Goal: Task Accomplishment & Management: Manage account settings

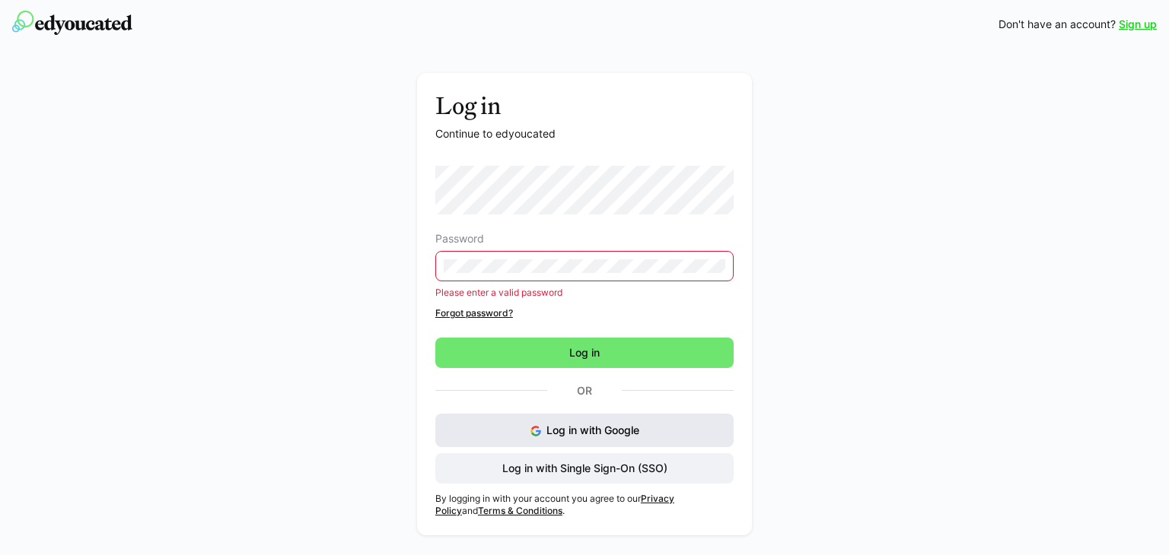
click at [536, 431] on img at bounding box center [535, 431] width 11 height 11
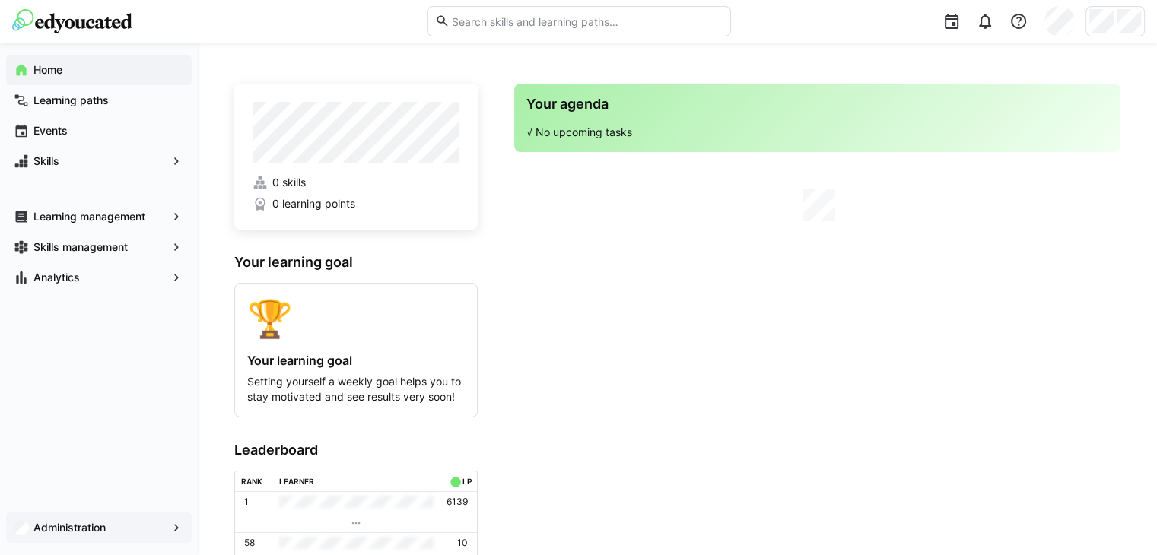
click at [0, 0] on app-navigation-label "Administration" at bounding box center [0, 0] width 0 height 0
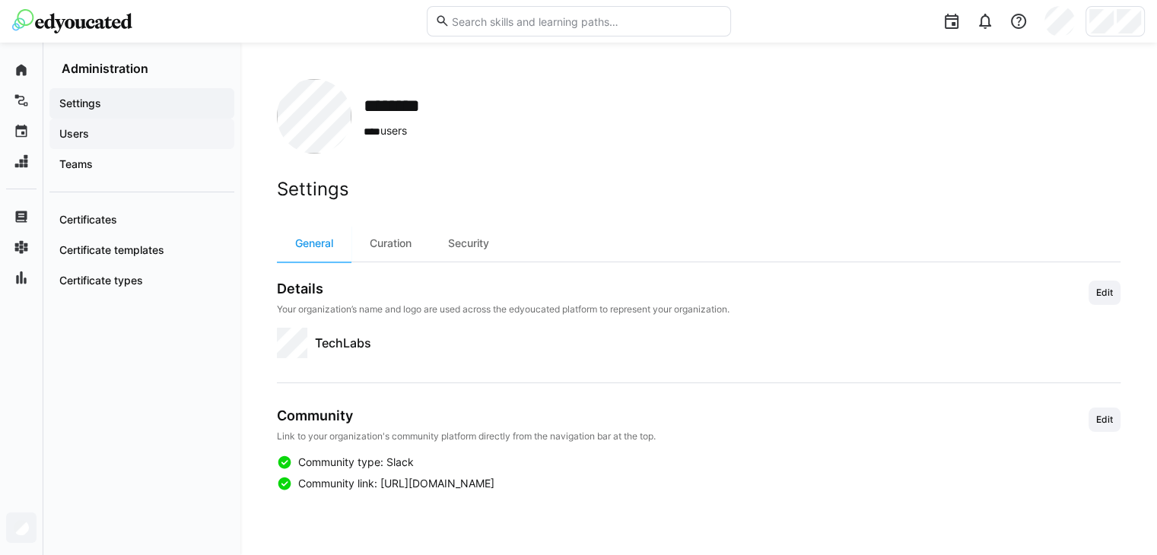
click at [109, 139] on span "Users" at bounding box center [142, 133] width 170 height 15
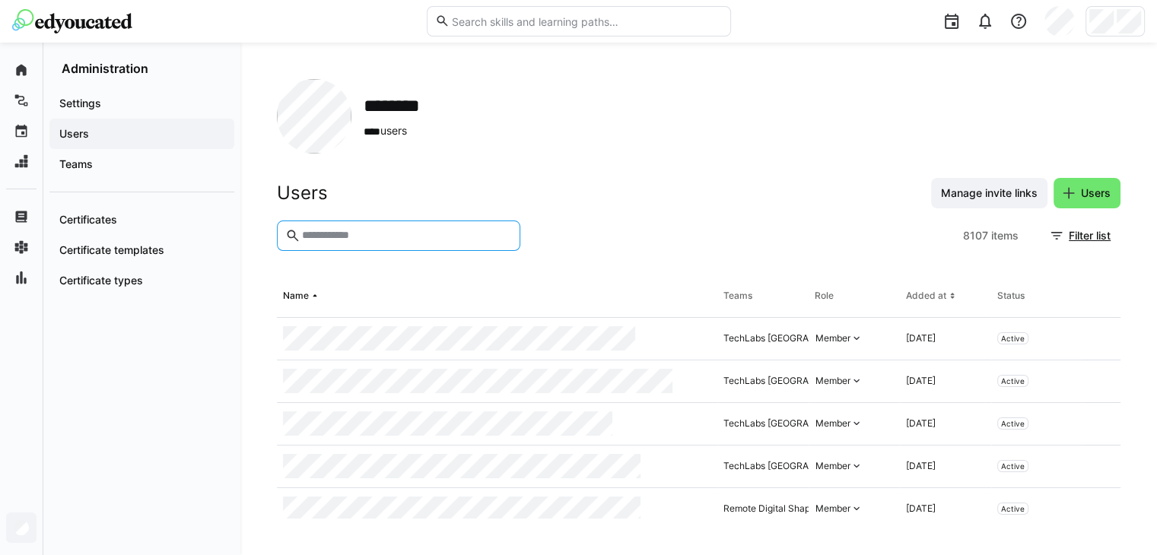
click at [364, 235] on input "text" at bounding box center [407, 236] width 212 height 14
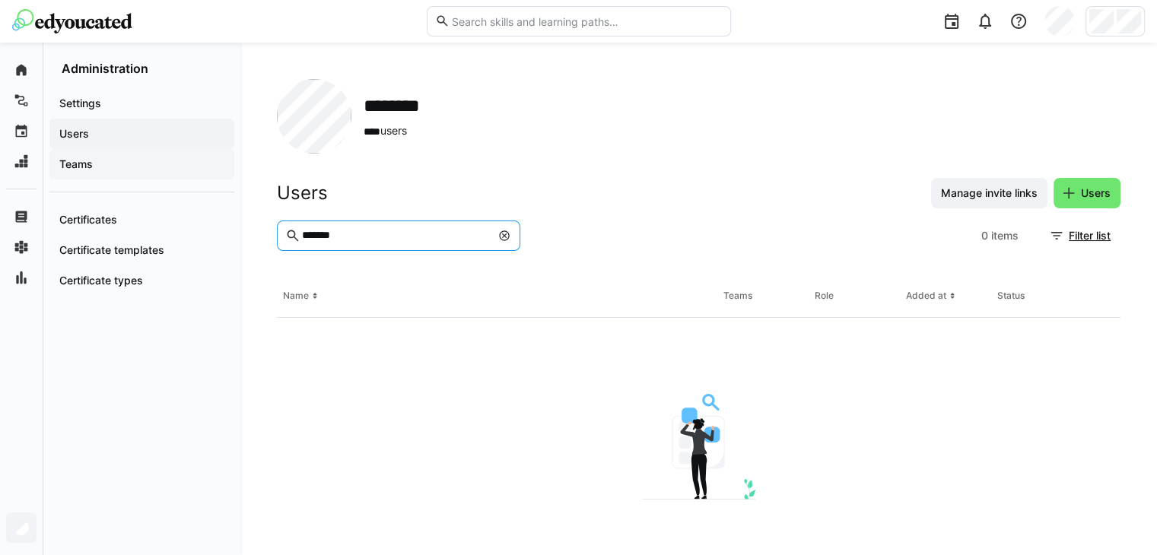
type input "*******"
click at [136, 165] on span "Teams" at bounding box center [142, 164] width 170 height 15
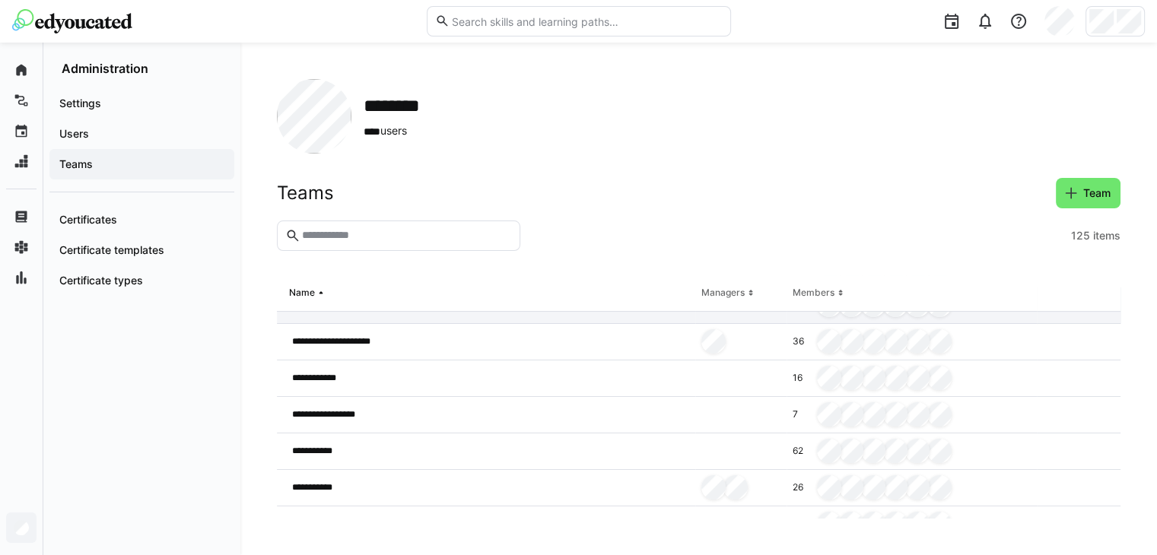
scroll to position [320, 0]
drag, startPoint x: 378, startPoint y: 226, endPoint x: 374, endPoint y: 233, distance: 7.8
click at [374, 233] on eds-input at bounding box center [398, 236] width 243 height 30
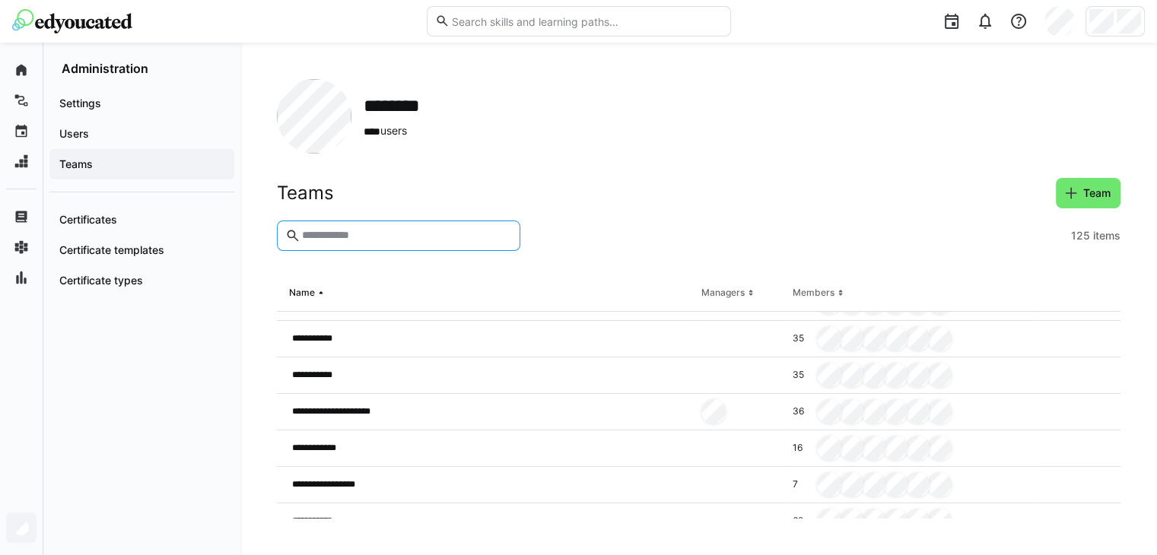
click at [374, 233] on input "text" at bounding box center [407, 236] width 212 height 14
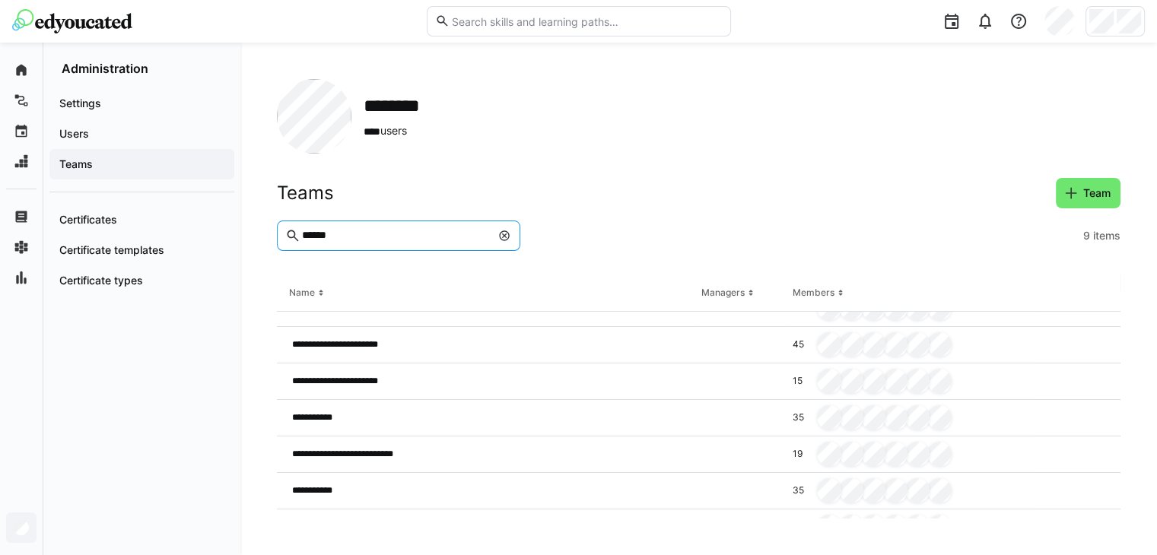
scroll to position [58, 0]
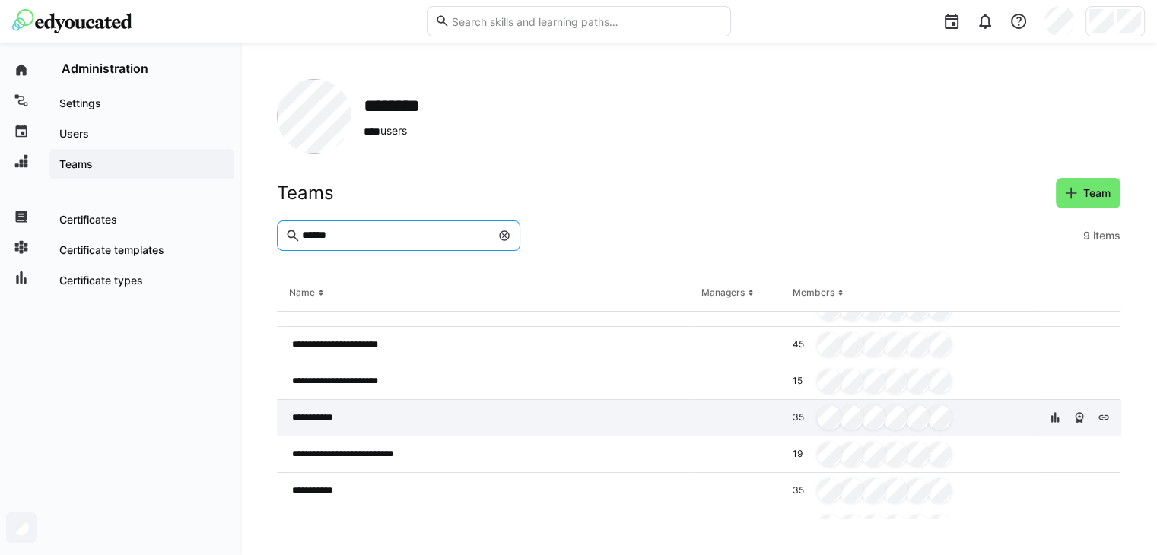
type input "******"
click at [492, 412] on div "**********" at bounding box center [486, 418] width 418 height 37
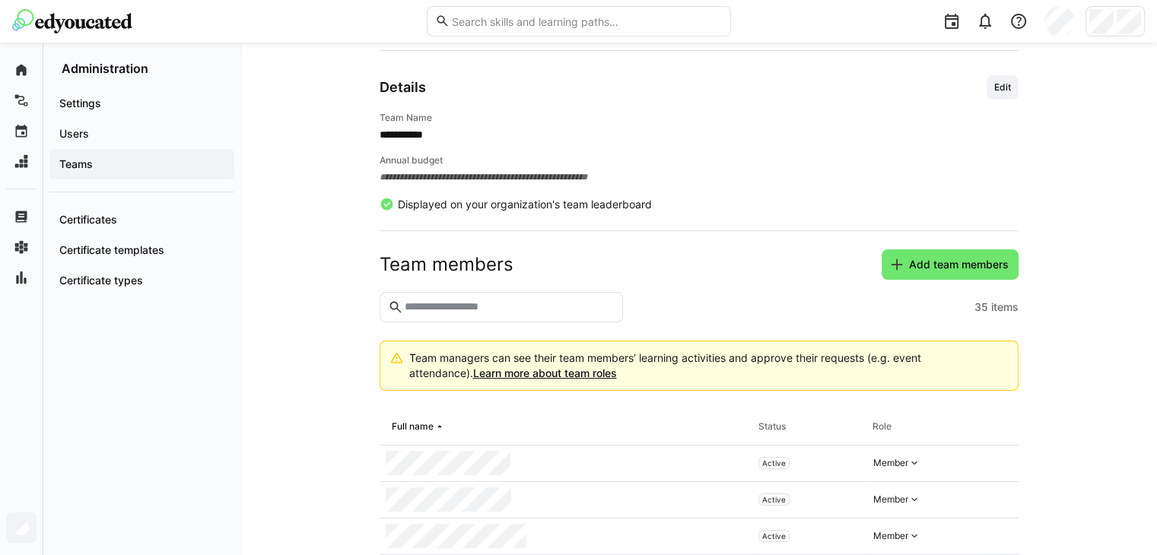
scroll to position [130, 0]
click at [909, 262] on span "Add team members" at bounding box center [959, 265] width 104 height 15
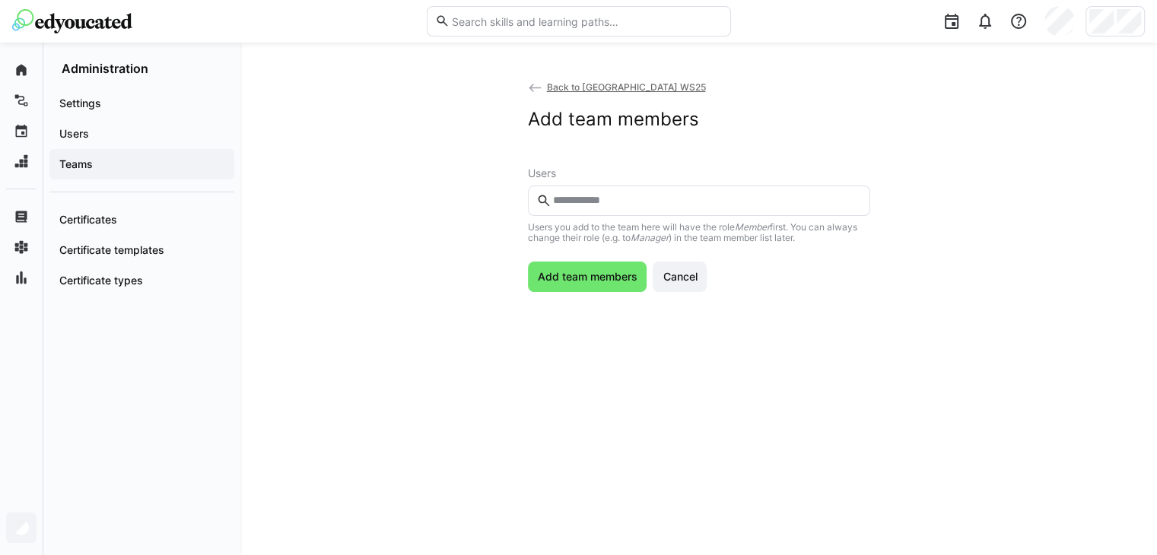
click at [543, 86] on link "Back to [GEOGRAPHIC_DATA] WS25" at bounding box center [617, 86] width 178 height 11
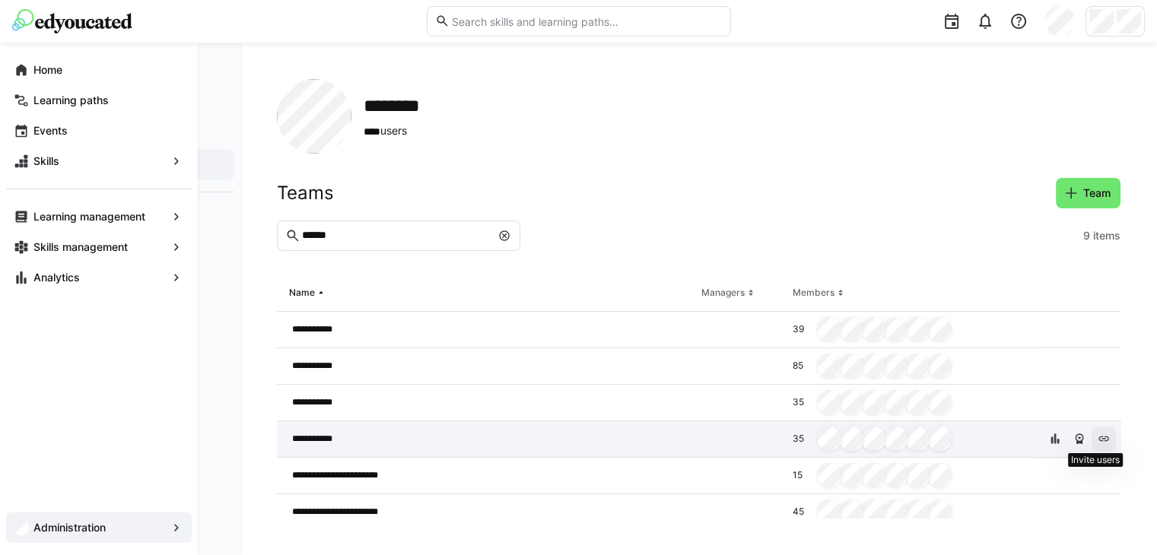
click at [1099, 438] on eds-icon at bounding box center [1104, 439] width 12 height 12
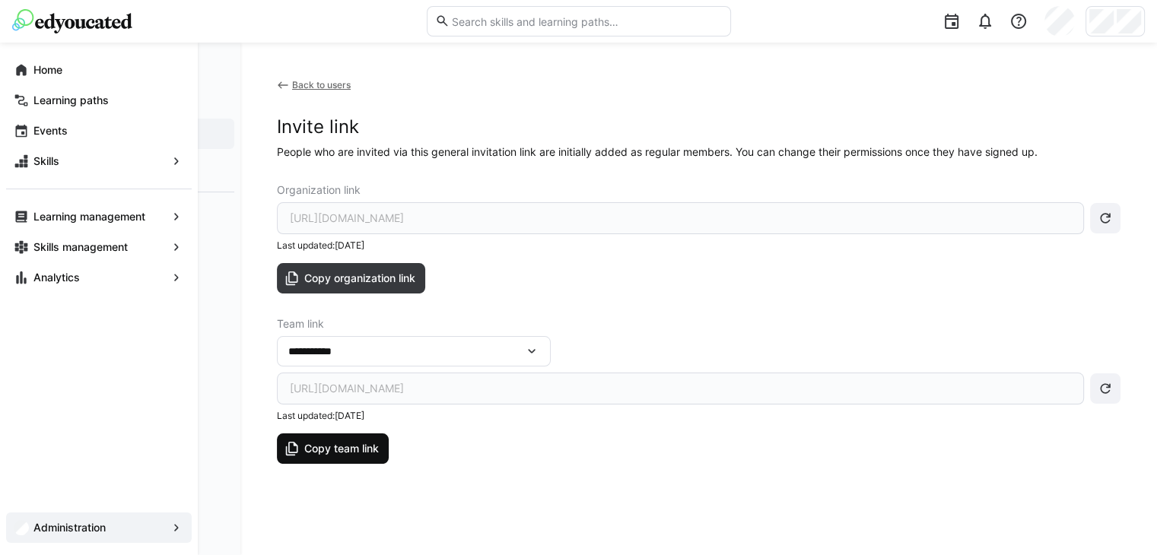
click at [363, 457] on span "Copy team link" at bounding box center [333, 449] width 112 height 30
